Goal: Task Accomplishment & Management: Manage account settings

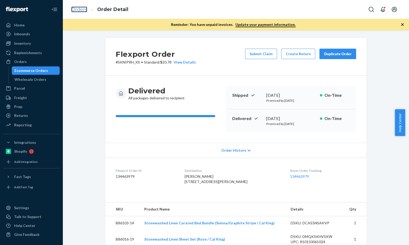
drag, startPoint x: 0, startPoint y: 0, endPoint x: 79, endPoint y: 7, distance: 79.1
click at [79, 7] on link "Orders" at bounding box center [79, 10] width 16 height 6
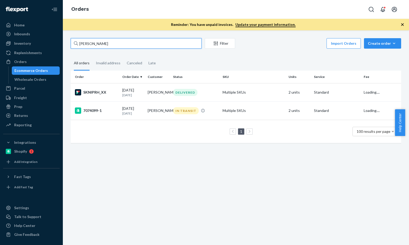
click at [118, 41] on input "Fay Lewis" at bounding box center [136, 43] width 131 height 10
paste input "Andrea Rose"
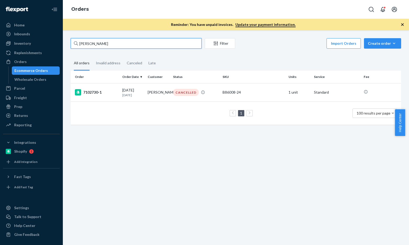
click at [104, 45] on input "Andrea Rose" at bounding box center [136, 43] width 131 height 10
paste input "DANIEL PAKKALA"
type input "DANIEL PAKKALA"
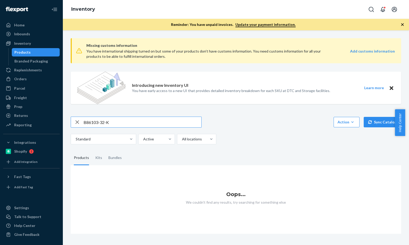
click at [121, 123] on input "B86103-32-K" at bounding box center [142, 122] width 118 height 10
paste input "Stonewashed Linen Pillowcases - Various"
type input "Stonewashed Linen Pillowcases - Various"
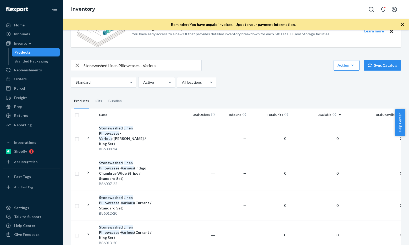
scroll to position [8, 0]
